Goal: Navigation & Orientation: Find specific page/section

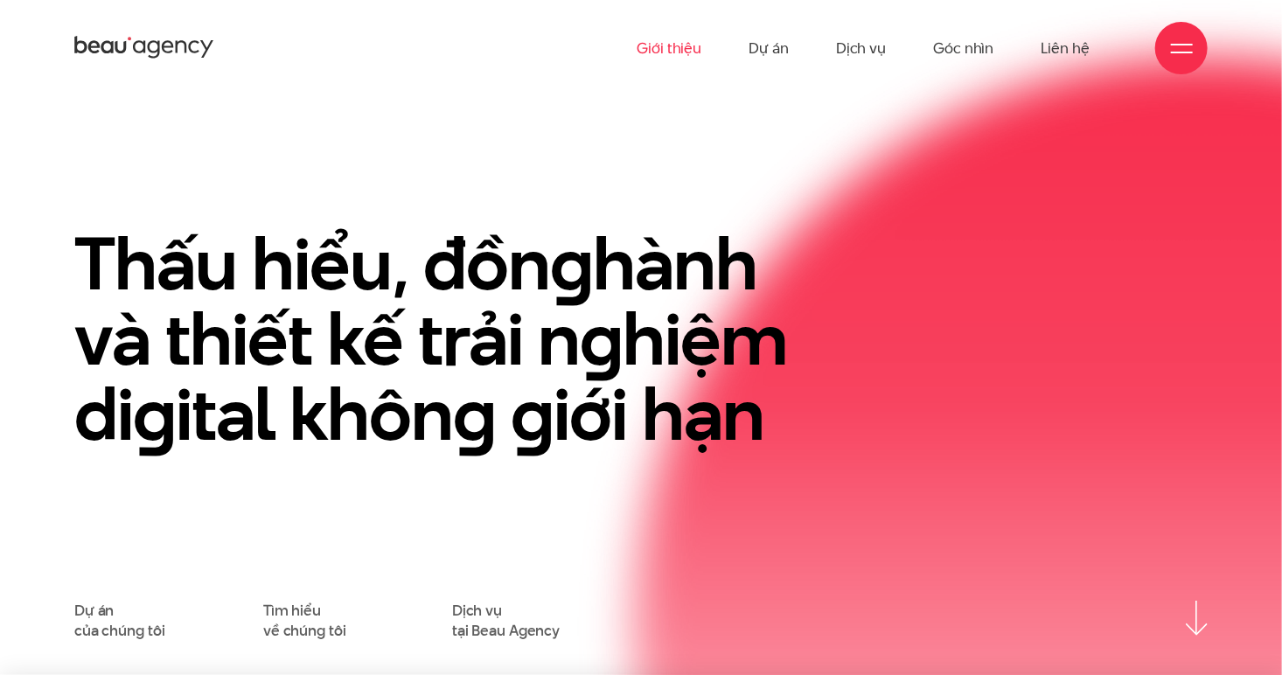
click at [683, 48] on link "Giới thiệu" at bounding box center [669, 48] width 65 height 96
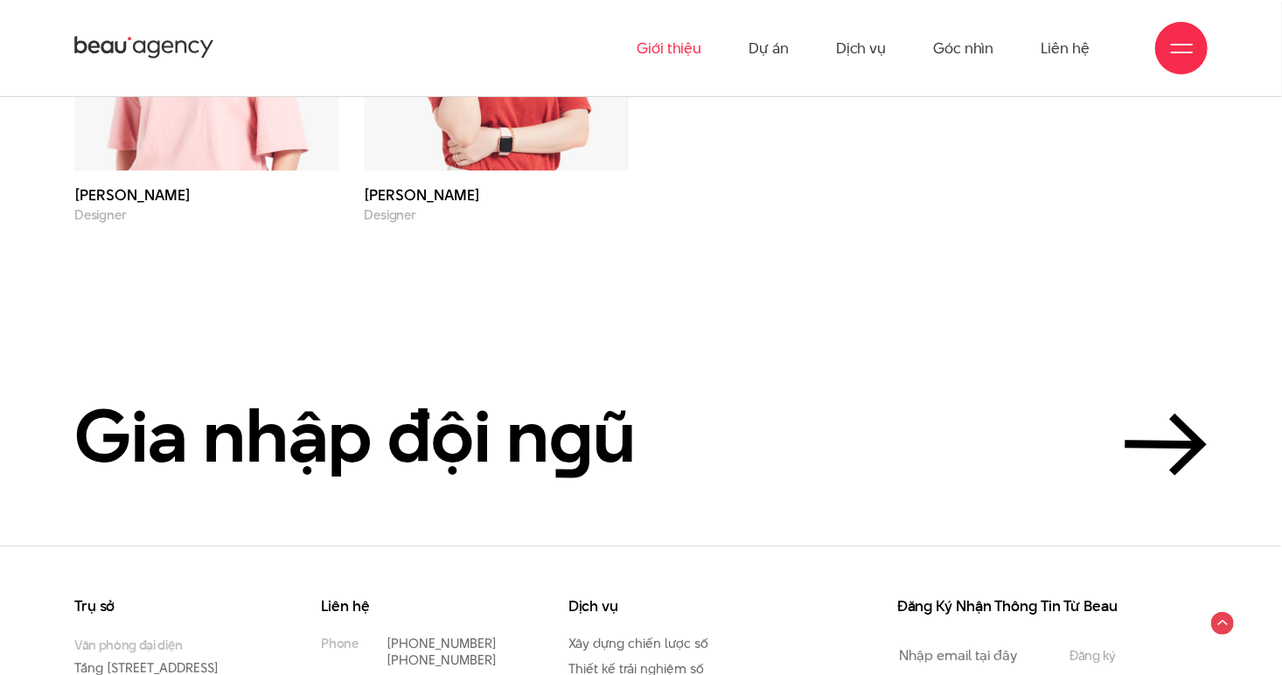
scroll to position [6022, 0]
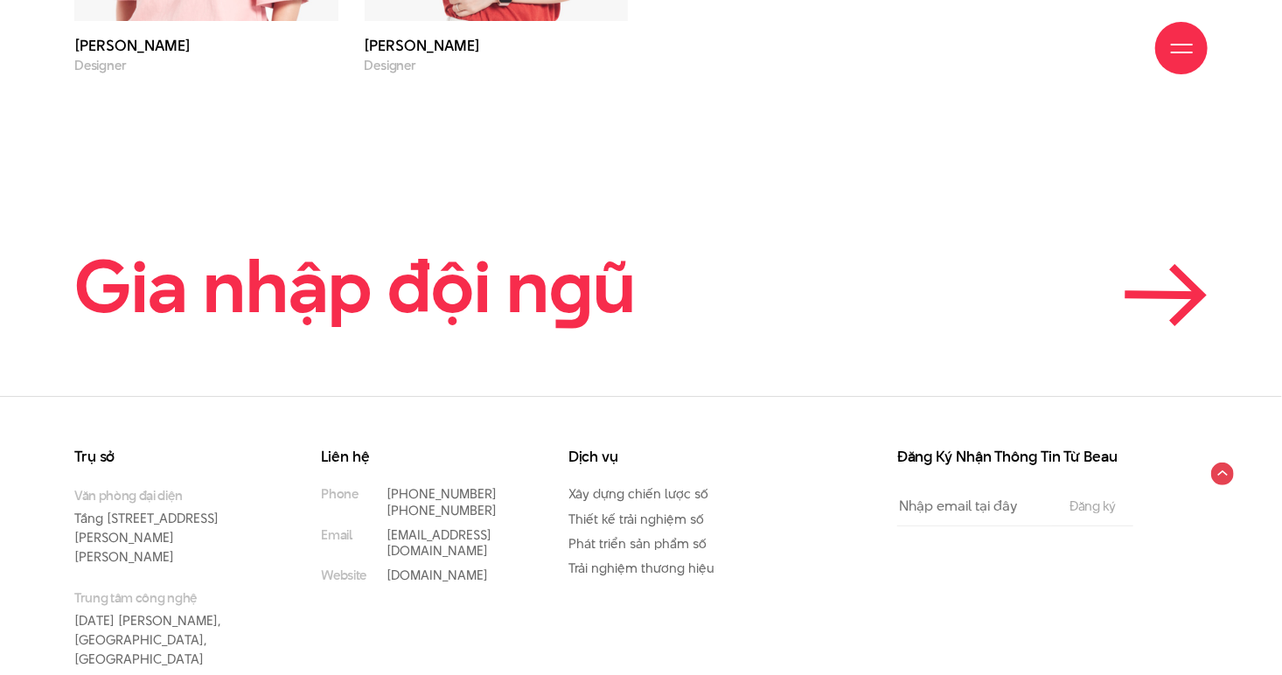
click at [367, 250] on h2 "Gia nhập đội n g ũ" at bounding box center [355, 287] width 562 height 79
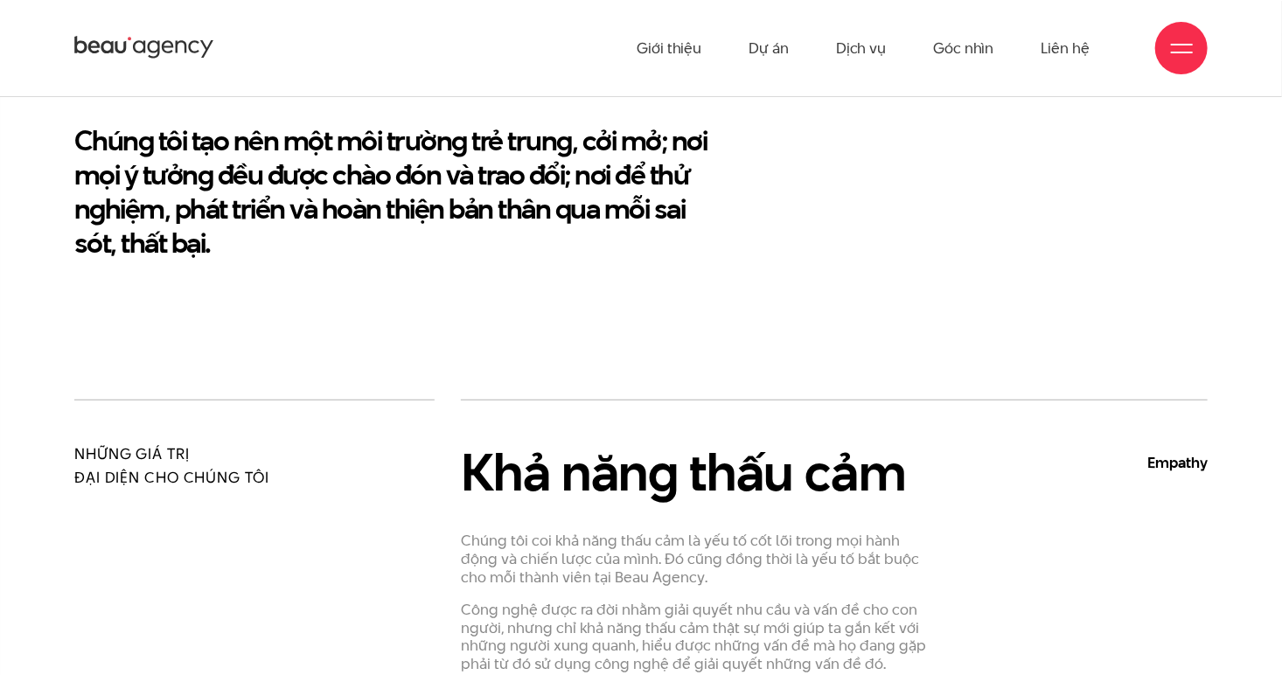
scroll to position [145, 0]
